Goal: Task Accomplishment & Management: Use online tool/utility

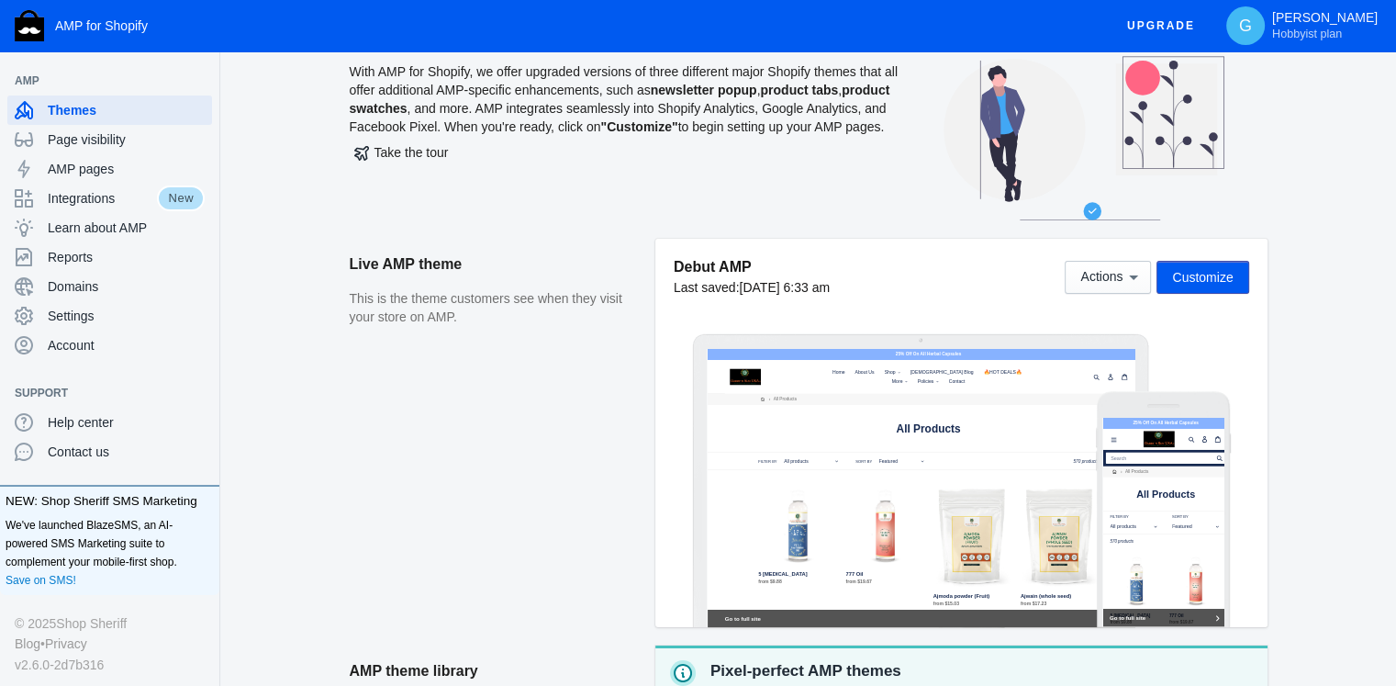
scroll to position [63, 0]
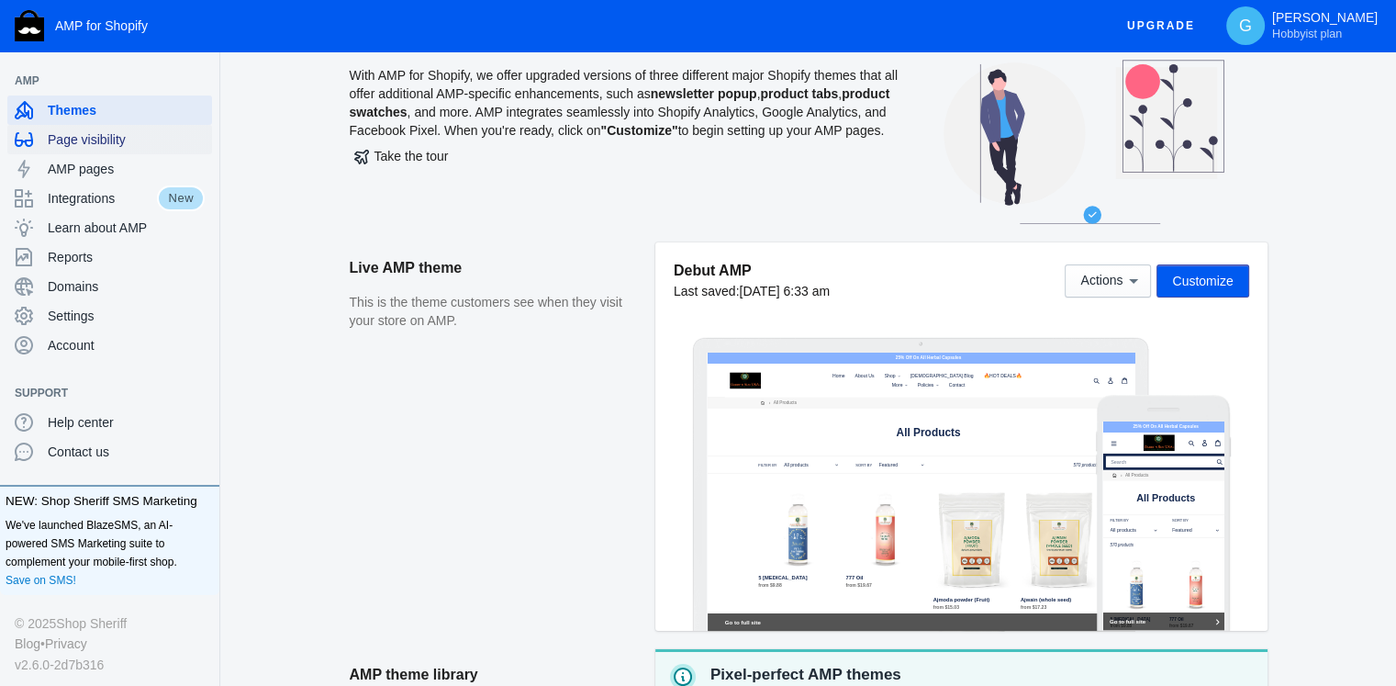
click at [95, 151] on div "Page visibility" at bounding box center [110, 139] width 190 height 29
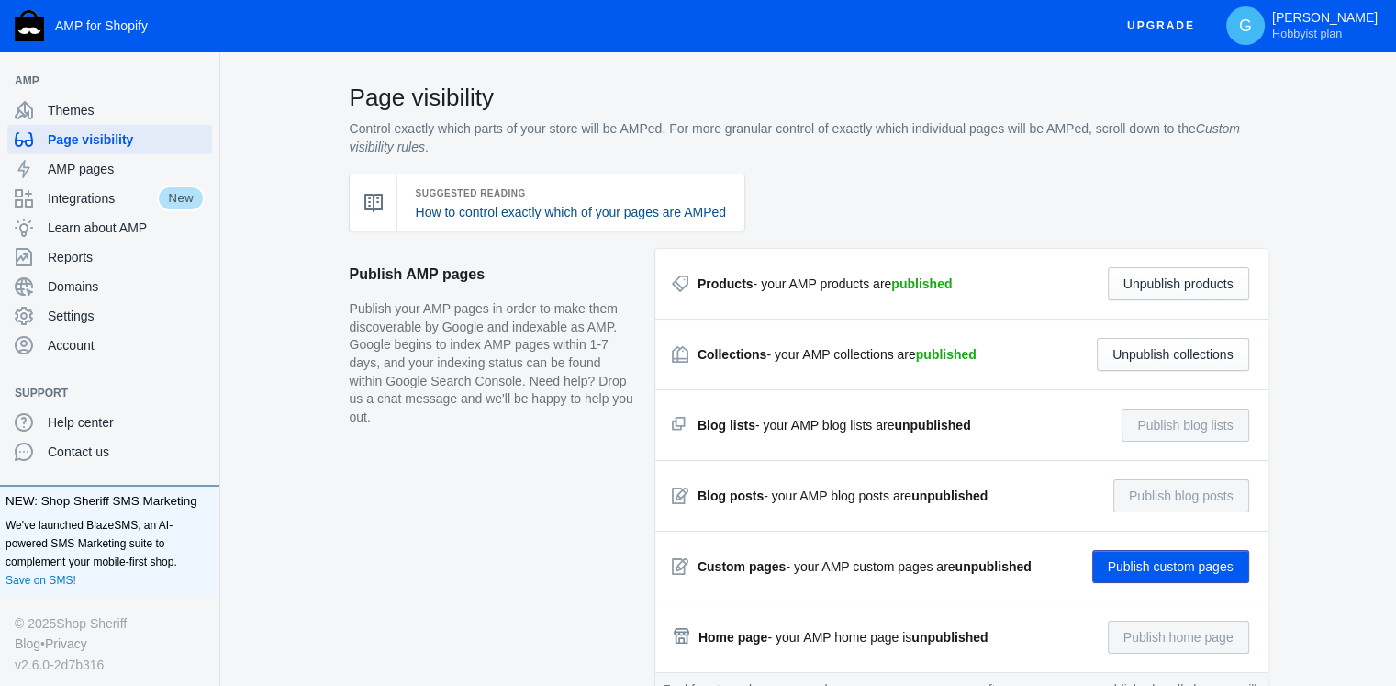
click at [607, 211] on link "How to control exactly which of your pages are AMPed" at bounding box center [571, 212] width 311 height 15
click at [99, 169] on span "AMP pages" at bounding box center [126, 169] width 157 height 18
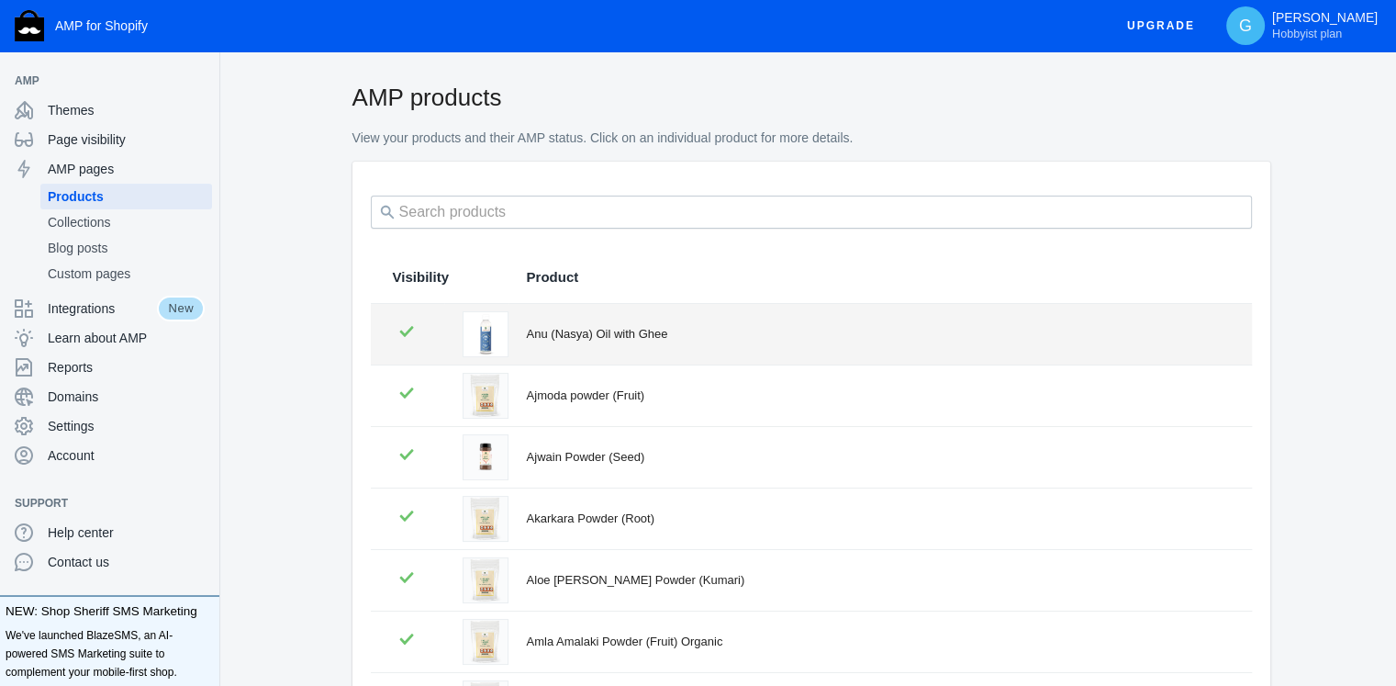
click at [549, 335] on div "Anu (Nasya) Oil with Ghee" at bounding box center [878, 334] width 703 height 18
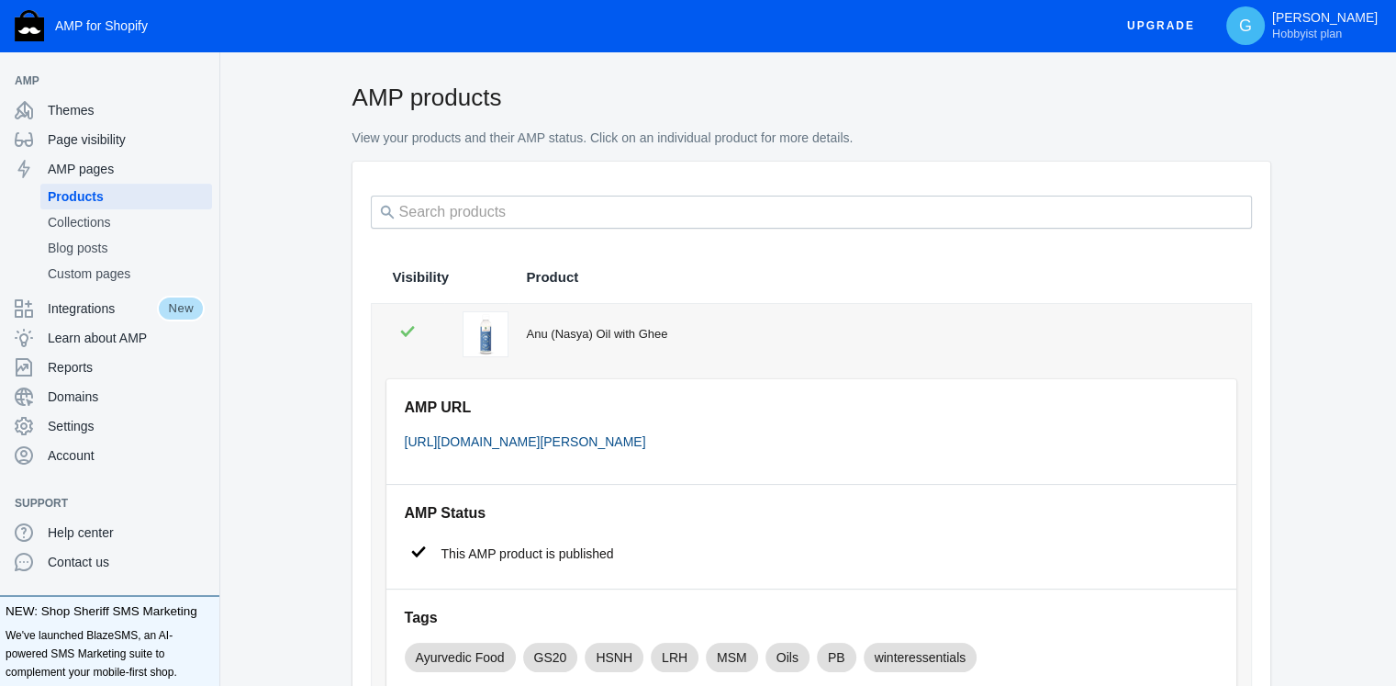
click at [576, 444] on link "[URL][DOMAIN_NAME][PERSON_NAME]" at bounding box center [525, 441] width 241 height 15
click at [154, 202] on span "Products" at bounding box center [126, 196] width 157 height 18
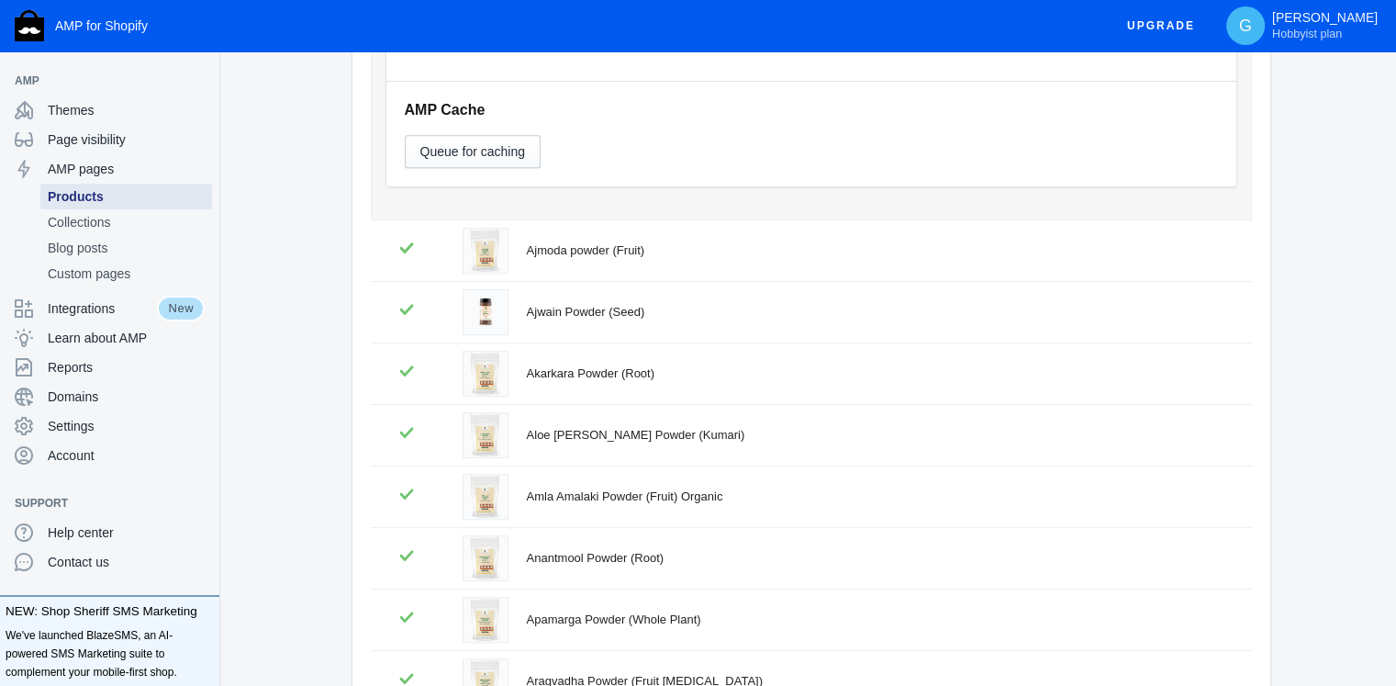
scroll to position [852, 0]
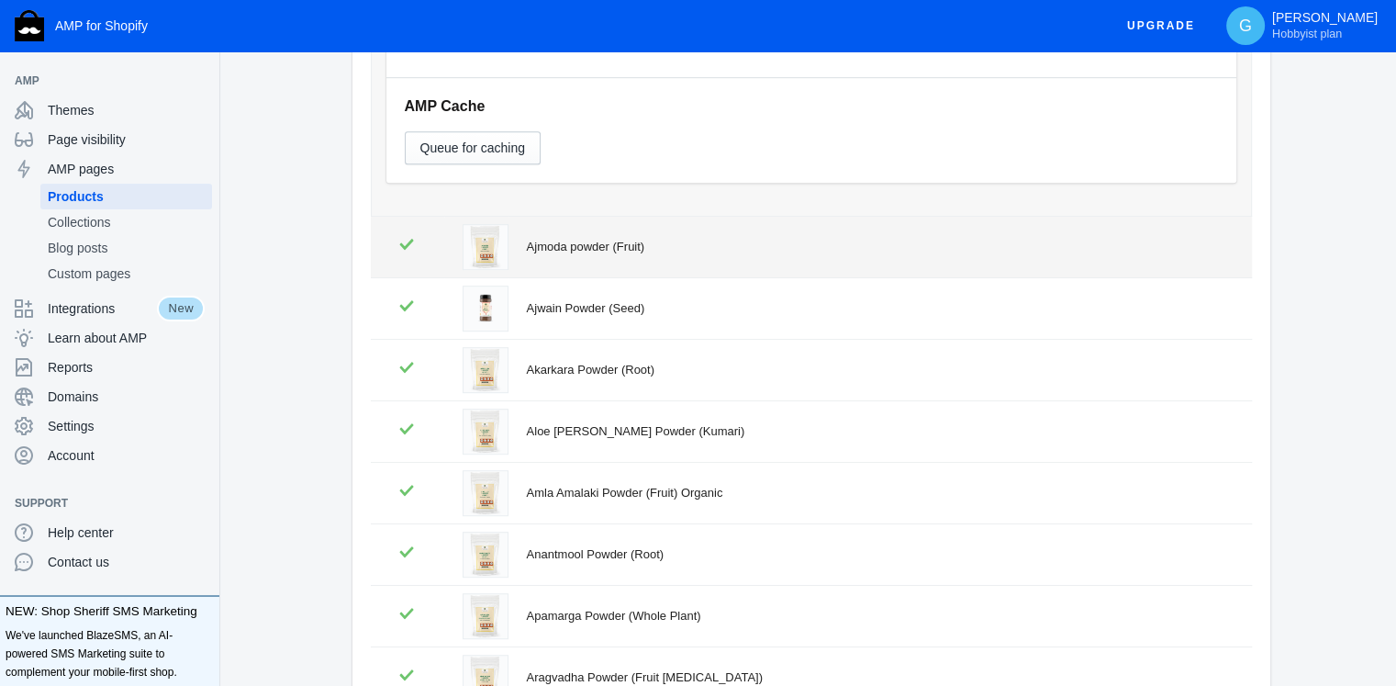
click at [585, 244] on div "Ajmoda powder (Fruit)" at bounding box center [878, 247] width 703 height 18
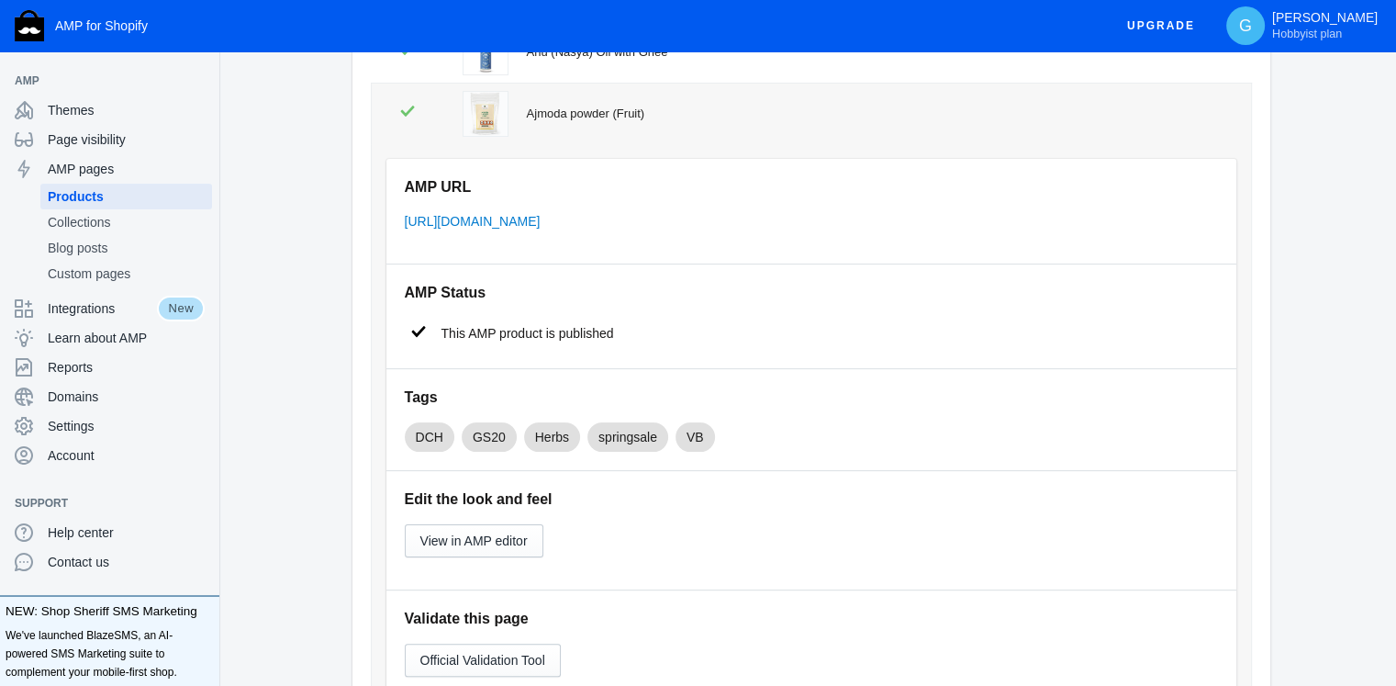
scroll to position [278, 0]
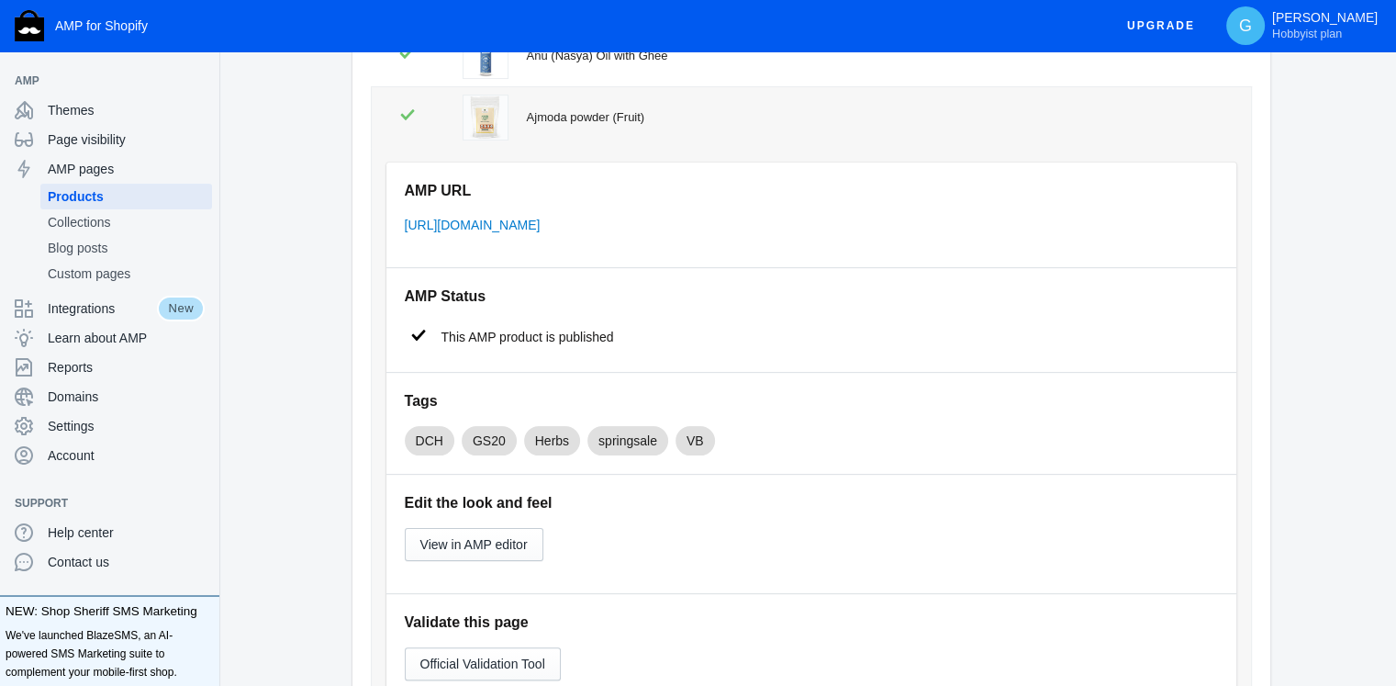
click at [670, 232] on p "[URL][DOMAIN_NAME]" at bounding box center [811, 225] width 813 height 19
click at [541, 225] on link "[URL][DOMAIN_NAME]" at bounding box center [473, 225] width 136 height 15
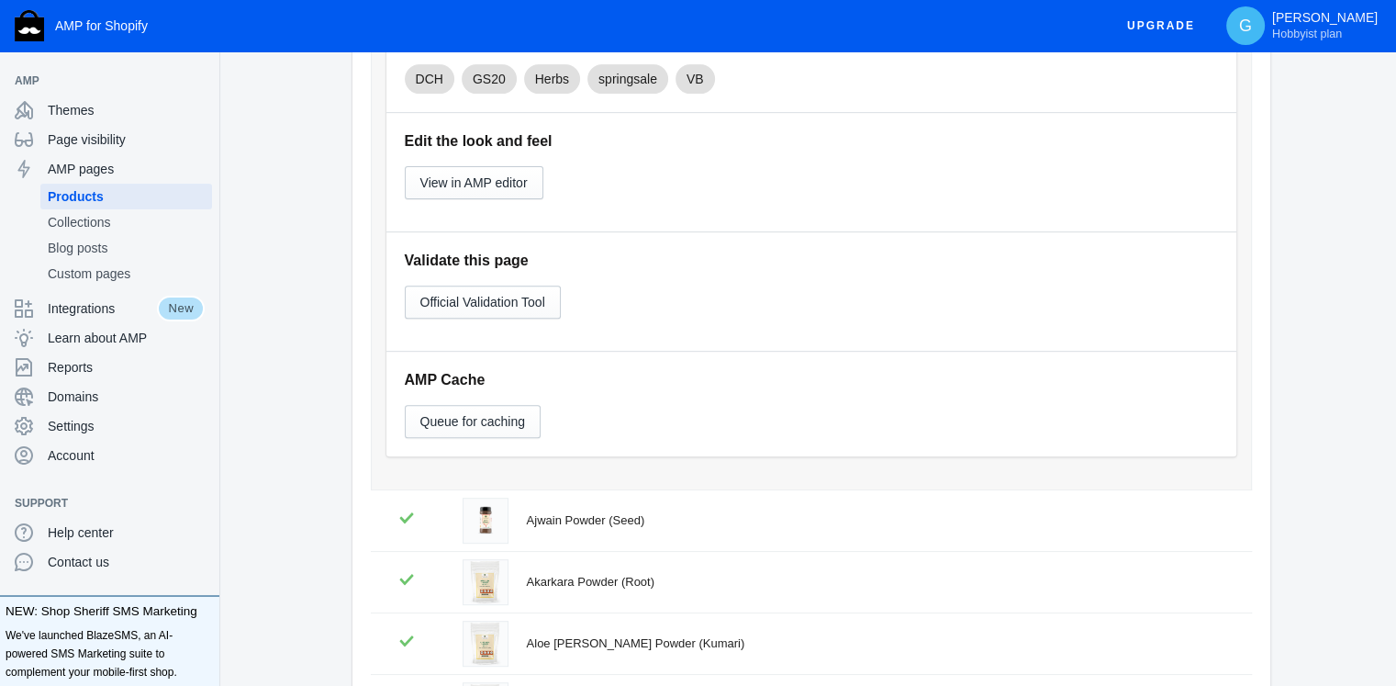
scroll to position [674, 0]
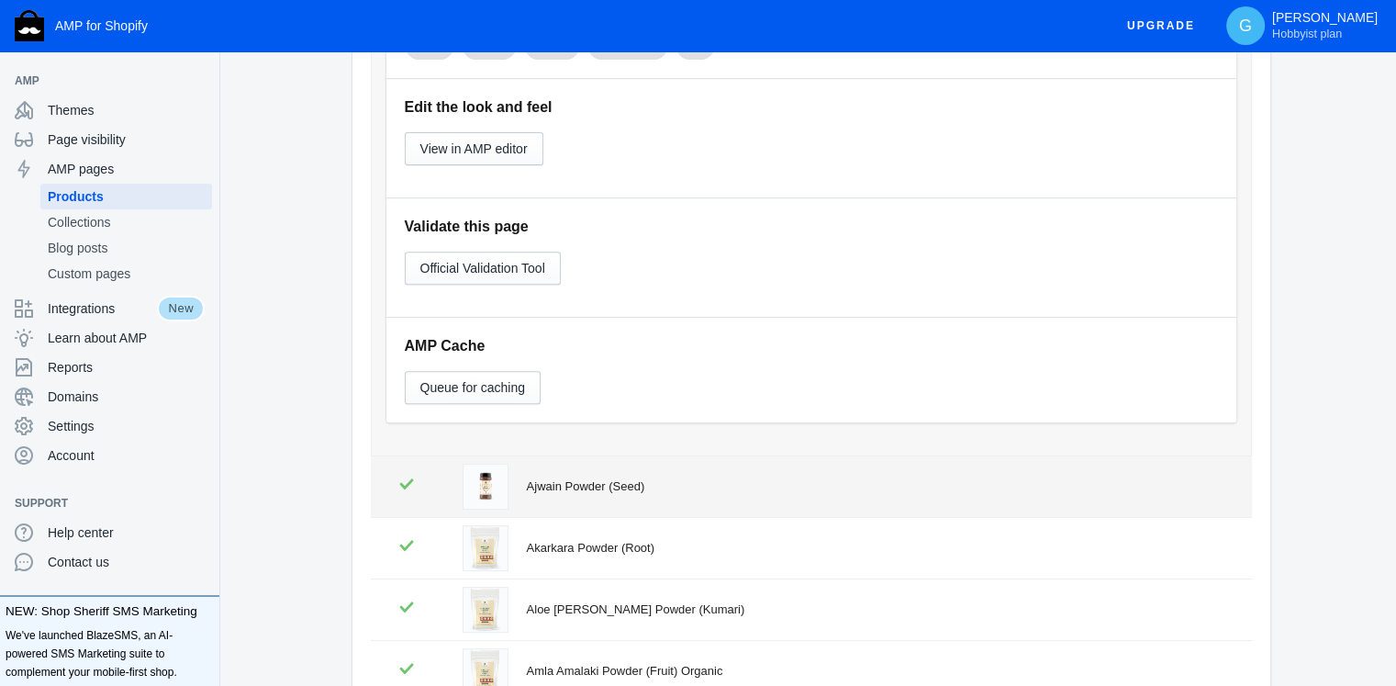
click at [635, 481] on div "Ajwain Powder (Seed)" at bounding box center [878, 486] width 703 height 18
